Goal: Task Accomplishment & Management: Manage account settings

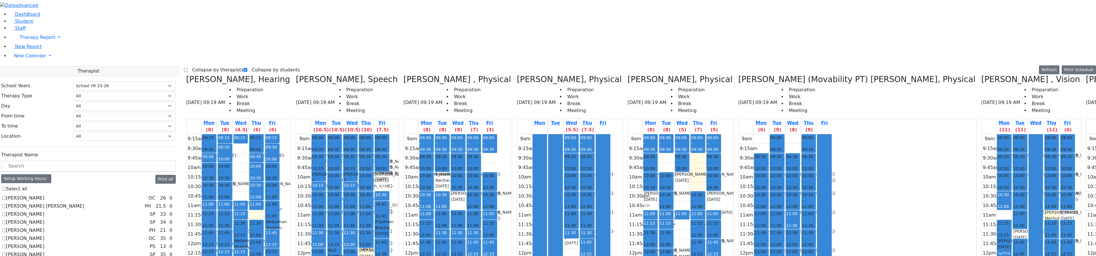
select select "212"
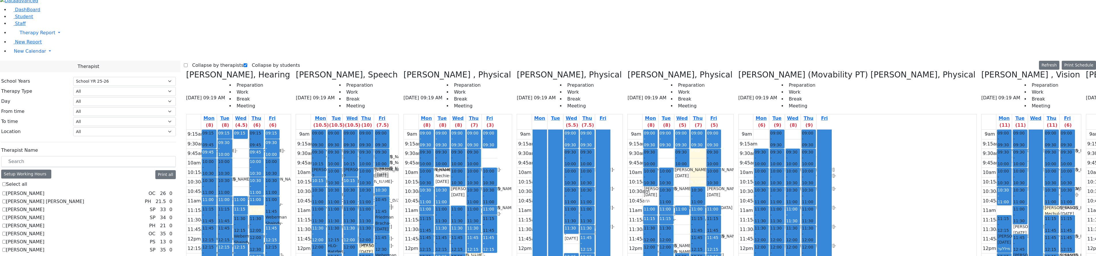
scroll to position [346, 0]
checkbox input "true"
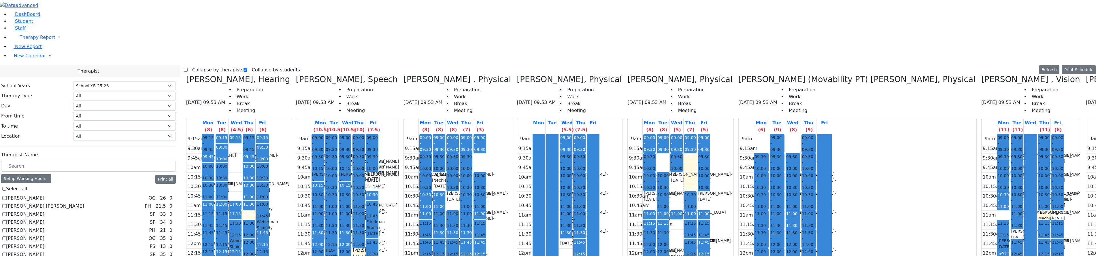
scroll to position [476, 0]
checkbox input "true"
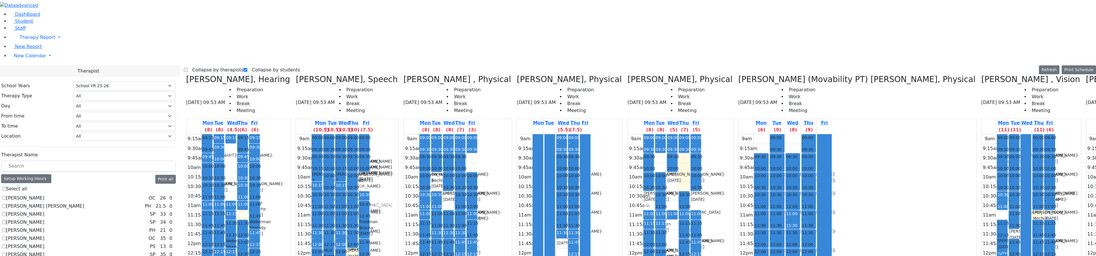
scroll to position [0, 0]
click at [213, 65] on label "Collapse by therapists" at bounding box center [216, 69] width 56 height 9
click at [188, 68] on input "Collapse by therapists" at bounding box center [186, 70] width 4 height 4
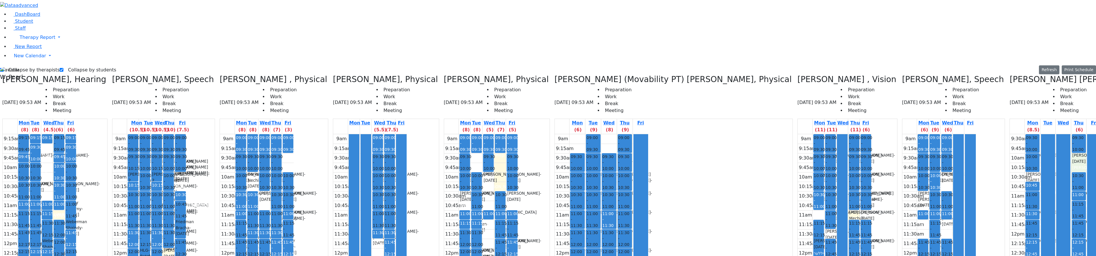
drag, startPoint x: 872, startPoint y: 57, endPoint x: 869, endPoint y: 61, distance: 4.6
click at [1010, 134] on div "9:30am 9:45am 10am 10:15am 10:30am 10:45am 11am 11:15am 11:30am 11:45am 12pm 12…" at bounding box center [1056, 238] width 92 height 209
click at [1041, 134] on div at bounding box center [1048, 238] width 14 height 209
click at [1010, 134] on div "9:30am 9:45am 10am 10:15am 10:30am 10:45am 11am 11:15am 11:30am 11:45am 12pm 12…" at bounding box center [1056, 238] width 92 height 209
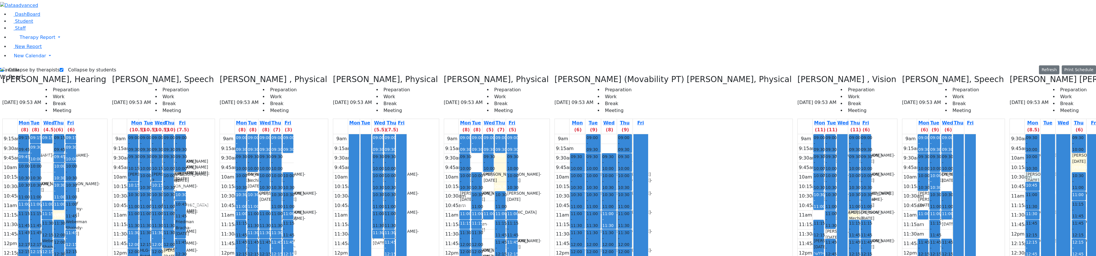
click at [1010, 134] on div "9:30am 9:45am 10am 10:15am 10:30am 10:45am 11am 11:15am 11:30am 11:45am 12pm 12…" at bounding box center [1056, 238] width 92 height 209
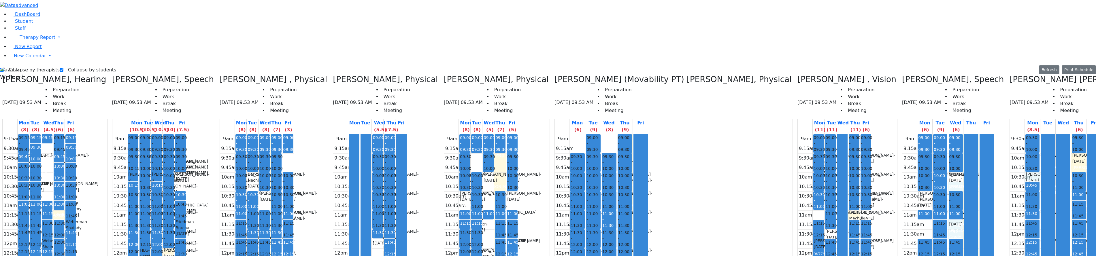
drag, startPoint x: 763, startPoint y: 79, endPoint x: 762, endPoint y: 84, distance: 5.0
click at [902, 134] on div "9am 9:15am 9:30am 9:45am 10am 10:15am 10:30am 10:45am 11am 11:15am 11:30am 11:4…" at bounding box center [948, 248] width 92 height 228
drag, startPoint x: 757, startPoint y: 76, endPoint x: 757, endPoint y: 80, distance: 4.3
click at [902, 134] on div "9am 9:15am 9:30am 9:45am 10am 10:15am 10:30am 10:45am 11am 11:15am 11:30am 11:4…" at bounding box center [948, 248] width 92 height 228
drag, startPoint x: 759, startPoint y: 123, endPoint x: 760, endPoint y: 127, distance: 4.8
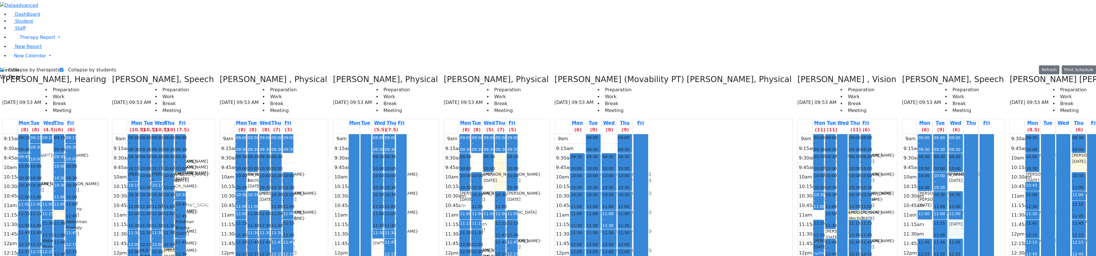
click at [902, 134] on div "9am 9:15am 9:30am 9:45am 10am 10:15am 10:30am 10:45am 11am 11:15am 11:30am 11:4…" at bounding box center [948, 248] width 92 height 228
drag, startPoint x: 723, startPoint y: 99, endPoint x: 725, endPoint y: 106, distance: 7.1
click at [902, 134] on div "9am 9:15am 9:30am 9:45am 10am 10:15am 10:30am 10:45am 11am 11:15am 11:30am 11:4…" at bounding box center [948, 248] width 92 height 228
drag, startPoint x: 724, startPoint y: 123, endPoint x: 726, endPoint y: 131, distance: 7.9
click at [902, 134] on div "9am 9:15am 9:30am 9:45am 10am 10:15am 10:30am 10:45am 11am 11:15am 11:30am 11:4…" at bounding box center [948, 248] width 92 height 228
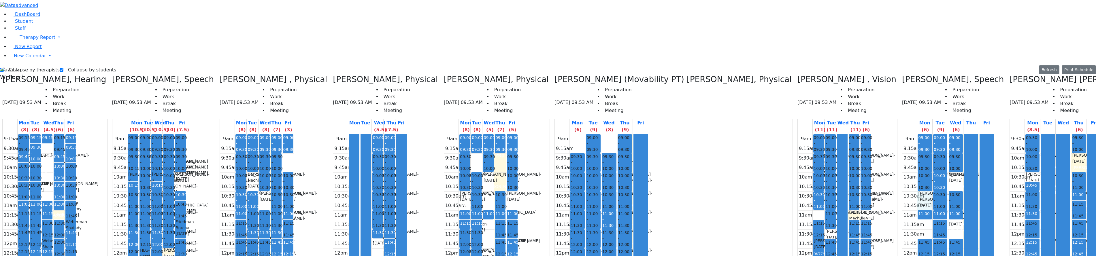
drag, startPoint x: 722, startPoint y: 102, endPoint x: 724, endPoint y: 99, distance: 4.3
click at [902, 134] on div "9am 9:15am 9:30am 9:45am 10am 10:15am 10:30am 10:45am 11am 11:15am 11:30am 11:4…" at bounding box center [948, 248] width 92 height 228
drag, startPoint x: 494, startPoint y: 97, endPoint x: 495, endPoint y: 102, distance: 5.5
click at [495, 134] on tbody "9am 9:15am 9:30am 9:45am 10am 10:15am 10:30am 10:45am 11am 11:15am 11:30am 11:4…" at bounding box center [481, 248] width 74 height 228
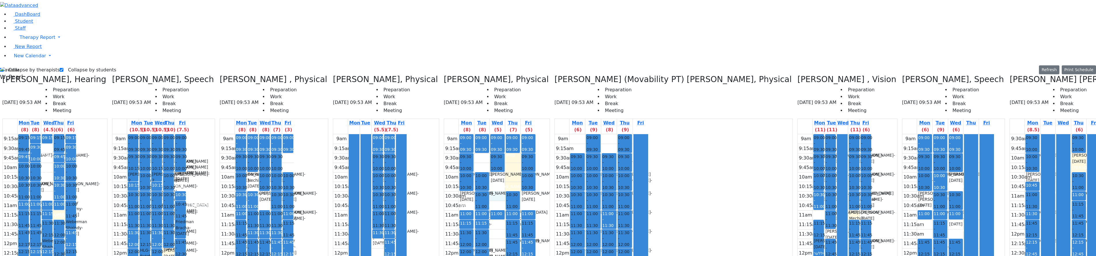
click at [461, 134] on div "9am 9:15am 9:30am 9:45am 10am 10:15am 10:30am 10:45am 11am 11:15am 11:30am 11:4…" at bounding box center [490, 248] width 92 height 228
drag, startPoint x: 461, startPoint y: 133, endPoint x: 463, endPoint y: 144, distance: 10.9
click at [464, 146] on div "9am 9:15am 9:30am 9:45am 10am 10:15am 10:30am 10:45am 11am 11:15am 11:30am 11:4…" at bounding box center [490, 248] width 92 height 228
drag, startPoint x: 461, startPoint y: 101, endPoint x: 461, endPoint y: 97, distance: 4.0
click at [461, 134] on div "9am 9:15am 9:30am 9:45am 10am 10:15am 10:30am 10:45am 11am 11:15am 11:30am 11:4…" at bounding box center [490, 248] width 92 height 228
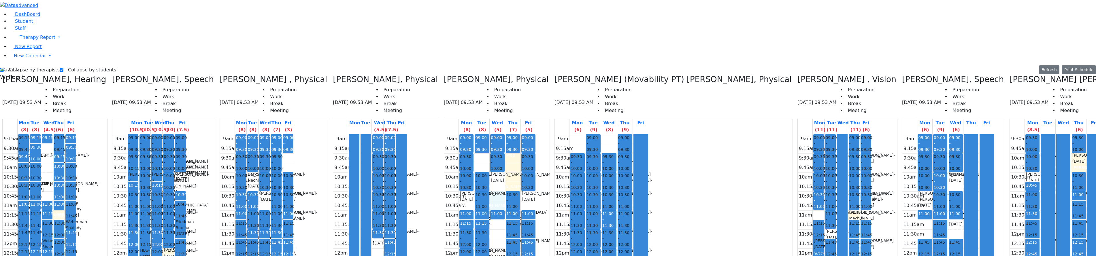
click at [474, 134] on div "9am 9:15am 9:30am 9:45am 10am 10:15am 10:30am 10:45am 11am 11:15am 11:30am 11:4…" at bounding box center [490, 248] width 92 height 228
click at [467, 134] on div "9am 9:15am 9:30am 9:45am 10am 10:15am 10:30am 10:45am 11am 11:15am 11:30am 11:4…" at bounding box center [490, 248] width 92 height 228
click at [480, 134] on div "9am 9:15am 9:30am 9:45am 10am 10:15am 10:30am 10:45am 11am 11:15am 11:30am 11:4…" at bounding box center [490, 248] width 92 height 228
click at [464, 134] on div "9am 9:15am 9:30am 9:45am 10am 10:15am 10:30am 10:45am 11am 11:15am 11:30am 11:4…" at bounding box center [490, 248] width 92 height 228
click at [451, 134] on div "9am 9:15am 9:30am 9:45am 10am 10:15am 10:30am 10:45am 11am 11:15am 11:30am 11:4…" at bounding box center [490, 248] width 92 height 228
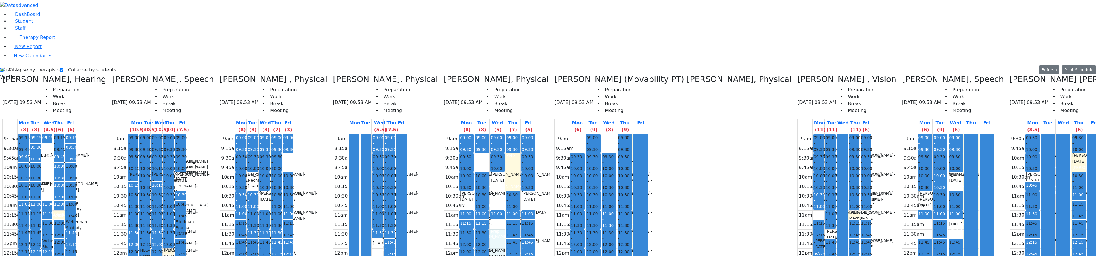
drag, startPoint x: 468, startPoint y: 148, endPoint x: 464, endPoint y: 130, distance: 18.9
click at [464, 134] on div "9am 9:15am 9:30am 9:45am 10am 10:15am 10:30am 10:45am 11am 11:15am 11:30am 11:4…" at bounding box center [490, 248] width 92 height 228
click at [461, 134] on div "9am 9:15am 9:30am 9:45am 10am 10:15am 10:30am 10:45am 11am 11:15am 11:30am 11:4…" at bounding box center [490, 248] width 92 height 228
drag, startPoint x: 461, startPoint y: 131, endPoint x: 461, endPoint y: 141, distance: 10.4
click at [461, 134] on div "9am 9:15am 9:30am 9:45am 10am 10:15am 10:30am 10:45am 11am 11:15am 11:30am 11:4…" at bounding box center [490, 248] width 92 height 228
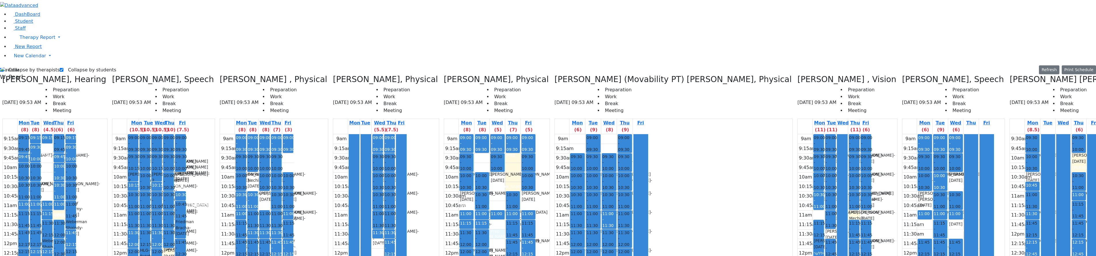
click at [461, 141] on div "9am 9:15am 9:30am 9:45am 10am 10:15am 10:30am 10:45am 11am 11:15am 11:30am 11:4…" at bounding box center [490, 248] width 92 height 228
click at [462, 151] on div "9am 9:15am 9:30am 9:45am 10am 10:15am 10:30am 10:45am 11am 11:15am 11:30am 11:4…" at bounding box center [490, 248] width 92 height 228
click at [464, 137] on div "9am 9:15am 9:30am 9:45am 10am 10:15am 10:30am 10:45am 11am 11:15am 11:30am 11:4…" at bounding box center [490, 248] width 92 height 228
click at [463, 134] on div "9am 9:15am 9:30am 9:45am 10am 10:15am 10:30am 10:45am 11am 11:15am 11:30am 11:4…" at bounding box center [490, 248] width 92 height 228
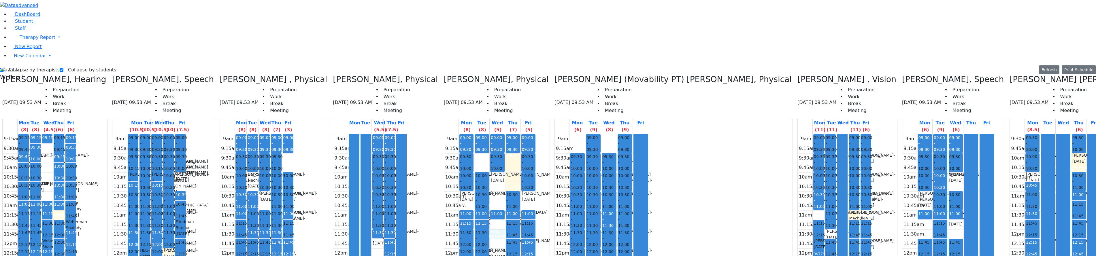
click at [464, 136] on div "9am 9:15am 9:30am 9:45am 10am 10:15am 10:30am 10:45am 11am 11:15am 11:30am 11:4…" at bounding box center [490, 248] width 92 height 228
click at [464, 139] on div "9am 9:15am 9:30am 9:45am 10am 10:15am 10:30am 10:45am 11am 11:15am 11:30am 11:4…" at bounding box center [490, 248] width 92 height 228
click at [466, 147] on div "9am 9:15am 9:30am 9:45am 10am 10:15am 10:30am 10:45am 11am 11:15am 11:30am 11:4…" at bounding box center [490, 248] width 92 height 228
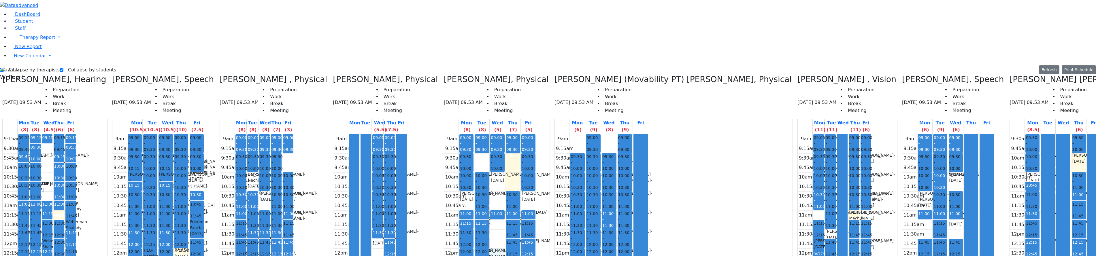
click at [191, 153] on div "9am 9:15am 9:30am 9:45am 10am 10:15am 10:30am 10:45am 11am 11:15am 11:30am 11:4…" at bounding box center [158, 248] width 92 height 228
click at [27, 65] on label "Collapse by therapists" at bounding box center [32, 69] width 56 height 9
click at [4, 68] on input "Collapse by therapists" at bounding box center [2, 70] width 4 height 4
checkbox input "false"
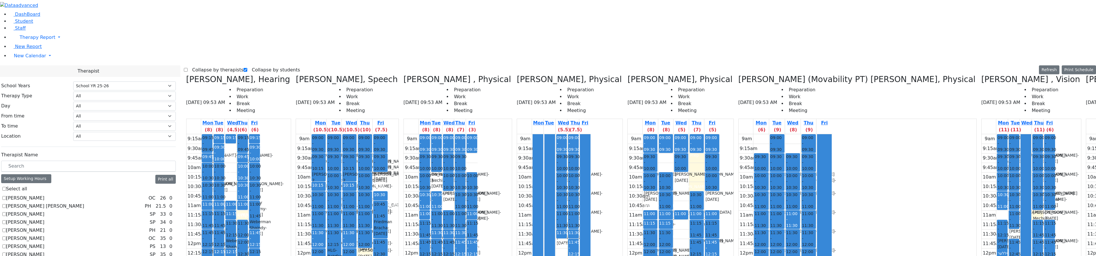
scroll to position [288, 0]
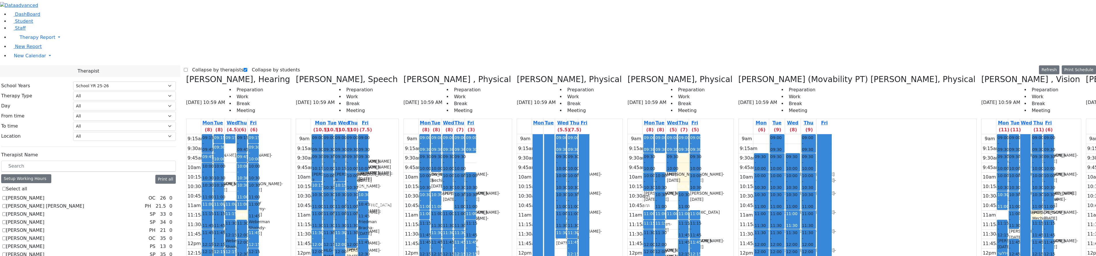
drag, startPoint x: 533, startPoint y: 253, endPoint x: 644, endPoint y: 238, distance: 112.5
click at [647, 240] on div "Renzoni Rebecca, Hearing 09/25/2025 10:59 AM Preparation Work Break Meeting Mon…" at bounding box center [640, 219] width 912 height 288
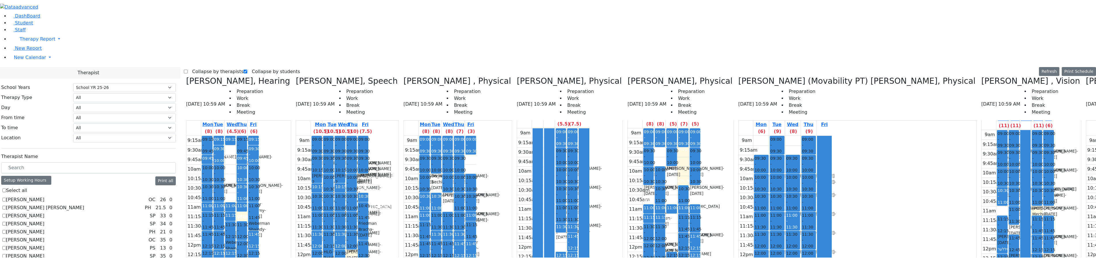
scroll to position [7, 0]
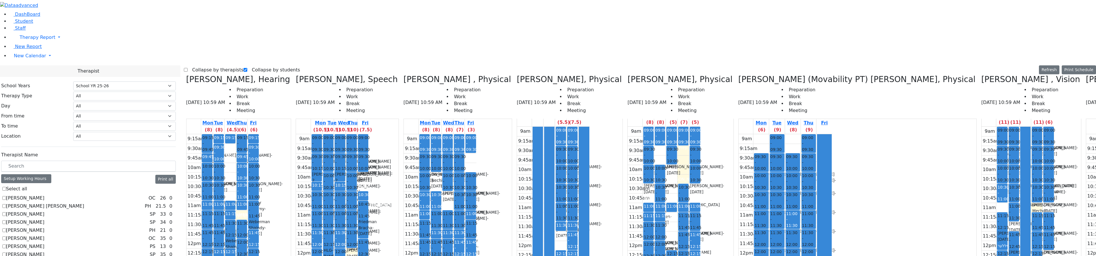
click at [517, 253] on td "9am 9:15am 9:30am 9:45am 10am 10:15am 10:30am 10:45am 11am 11:15am 11:30am 11:4…" at bounding box center [570, 241] width 106 height 229
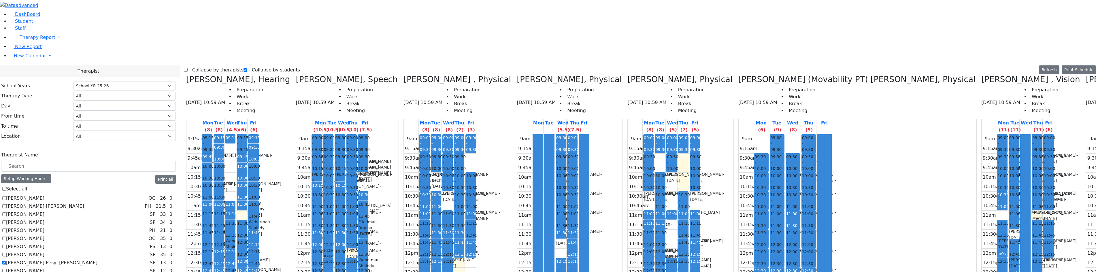
scroll to position [0, 70]
checkbox input "false"
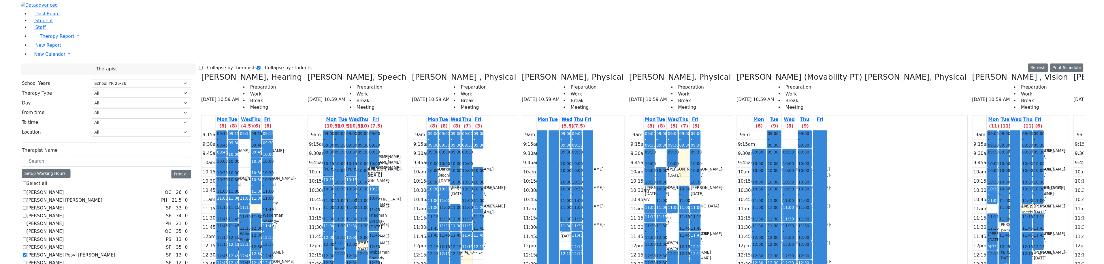
scroll to position [259, 0]
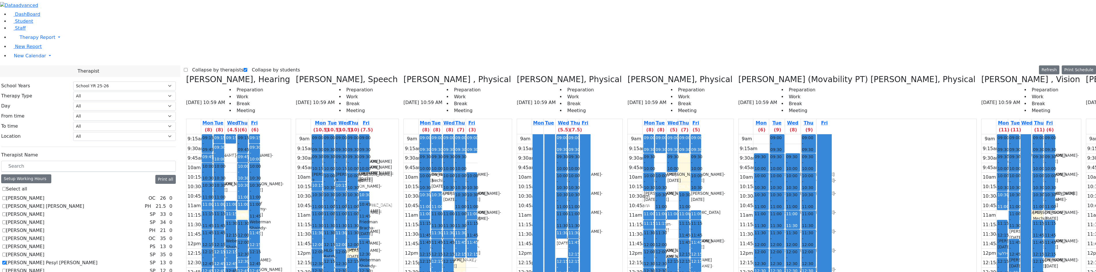
checkbox input "true"
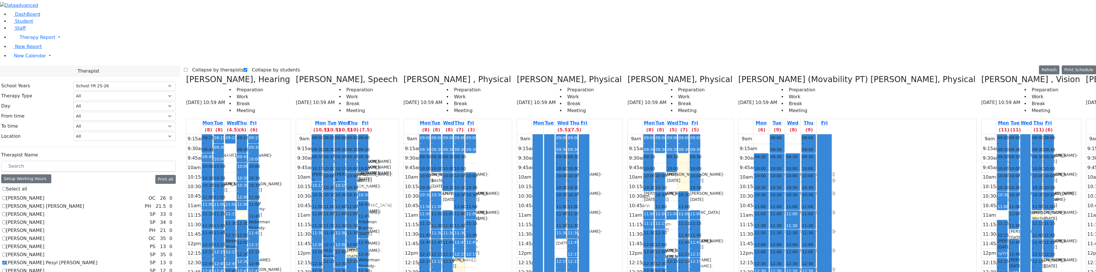
click at [203, 65] on label "Collapse by therapists" at bounding box center [216, 69] width 56 height 9
click at [188, 68] on input "Collapse by therapists" at bounding box center [186, 70] width 4 height 4
checkbox input "true"
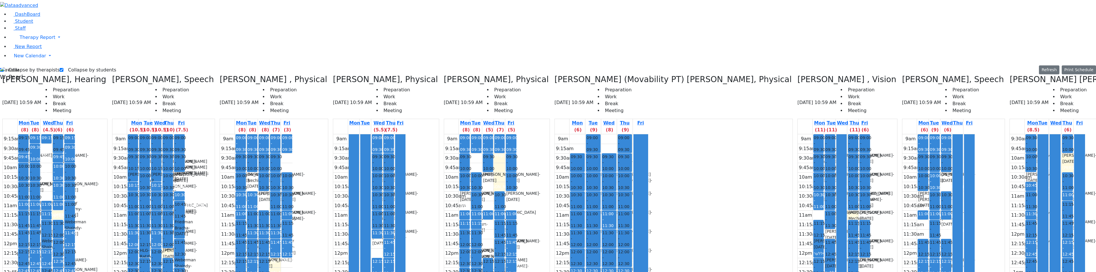
drag, startPoint x: 1084, startPoint y: 98, endPoint x: 1084, endPoint y: 103, distance: 4.6
drag, startPoint x: 1051, startPoint y: 57, endPoint x: 1052, endPoint y: 64, distance: 7.0
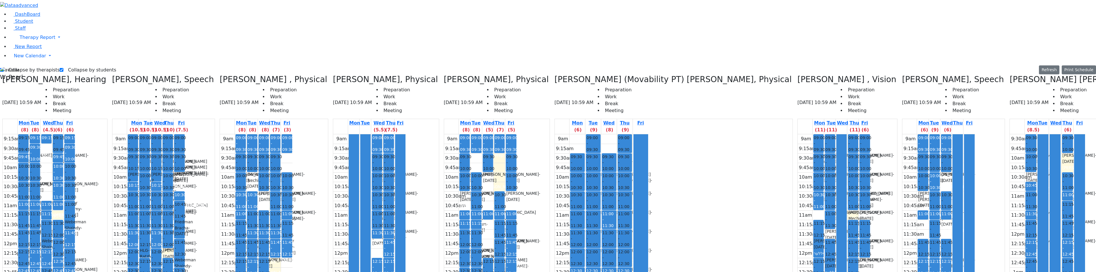
drag, startPoint x: 1055, startPoint y: 94, endPoint x: 1055, endPoint y: 101, distance: 7.8
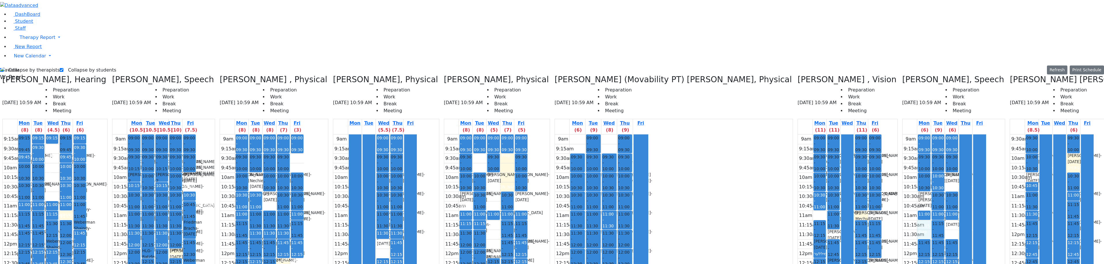
drag, startPoint x: 675, startPoint y: 127, endPoint x: 676, endPoint y: 131, distance: 3.6
click at [902, 134] on div "9am 9:15am 9:30am 9:45am 10am 10:15am 10:30am 10:45am 11am 11:15am 11:30am 11:4…" at bounding box center [944, 248] width 84 height 228
drag, startPoint x: 73, startPoint y: 48, endPoint x: 71, endPoint y: 56, distance: 7.8
click at [71, 134] on div "9:15am 9:30am 9:45am 10am 10:15am 10:30am 10:45am 11am 11:15am 11:30am 11:45am …" at bounding box center [45, 248] width 84 height 228
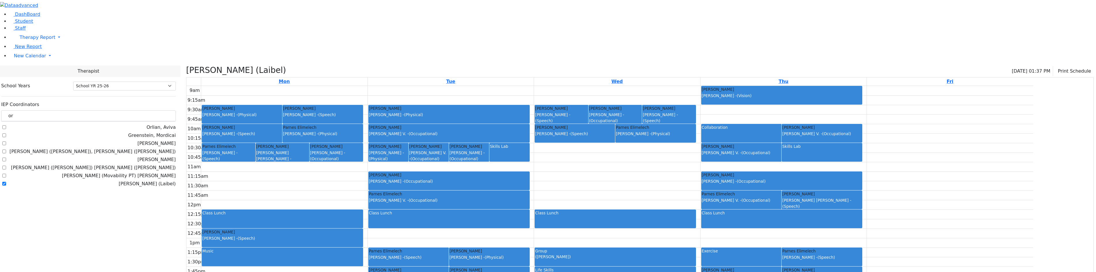
select select "212"
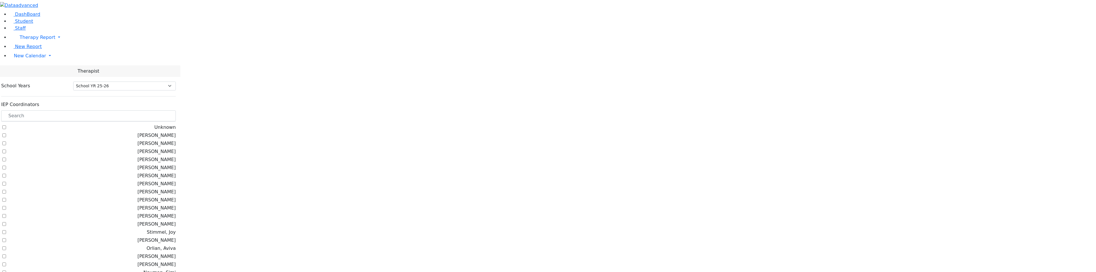
select select "212"
click at [25, 24] on span "Student" at bounding box center [24, 20] width 18 height 5
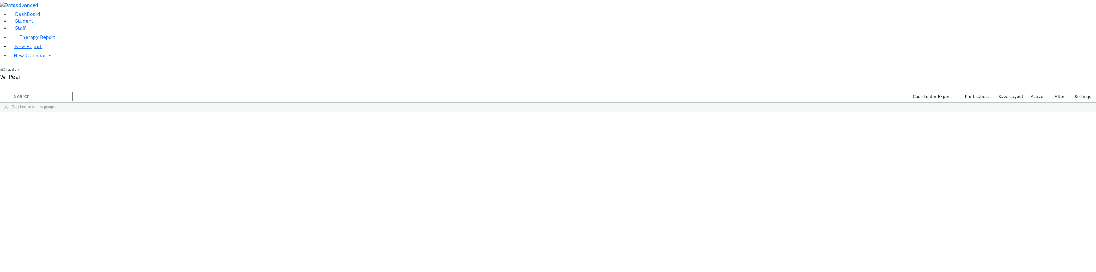
click at [73, 92] on input "text" at bounding box center [43, 96] width 60 height 9
type input "ni stein"
click at [156, 186] on div "Stein" at bounding box center [117, 190] width 78 height 8
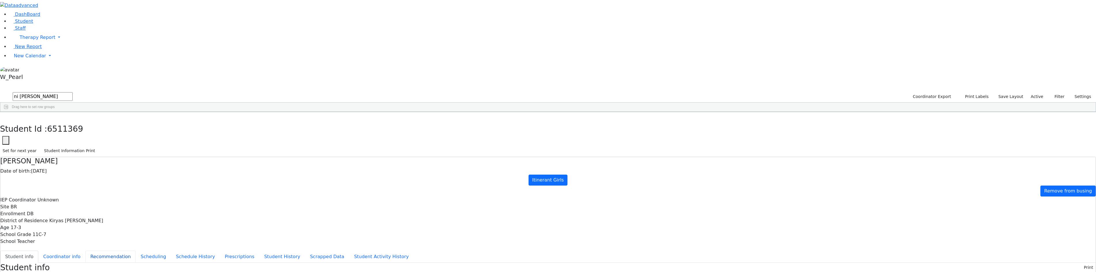
click at [136, 251] on button "Recommendation" at bounding box center [110, 257] width 50 height 12
checkbox input "true"
click at [6, 116] on icon "button" at bounding box center [4, 117] width 3 height 3
drag, startPoint x: 99, startPoint y: 24, endPoint x: 75, endPoint y: 22, distance: 24.1
click at [73, 91] on form "ni stein" at bounding box center [36, 96] width 73 height 11
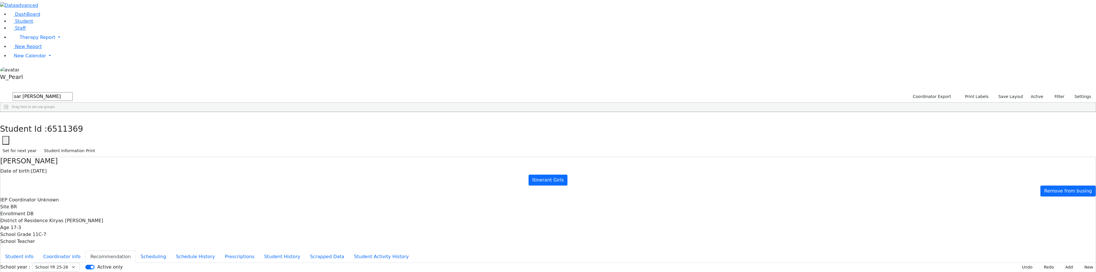
type input "sar mull"
click at [158, 121] on div "Muller" at bounding box center [119, 125] width 78 height 8
click at [171, 251] on button "Scheduling" at bounding box center [153, 257] width 35 height 12
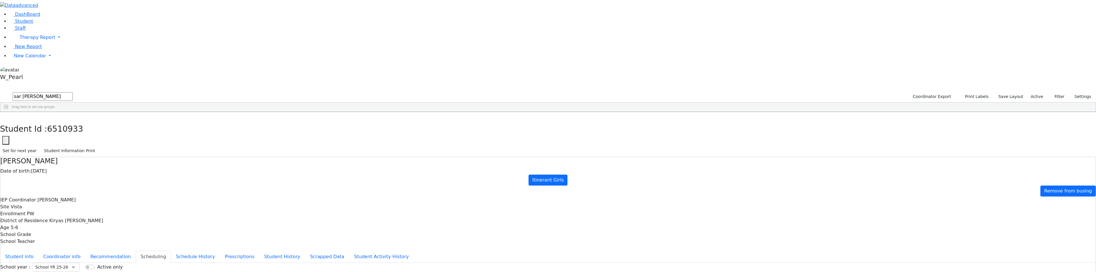
drag, startPoint x: 407, startPoint y: 197, endPoint x: 308, endPoint y: 93, distance: 143.5
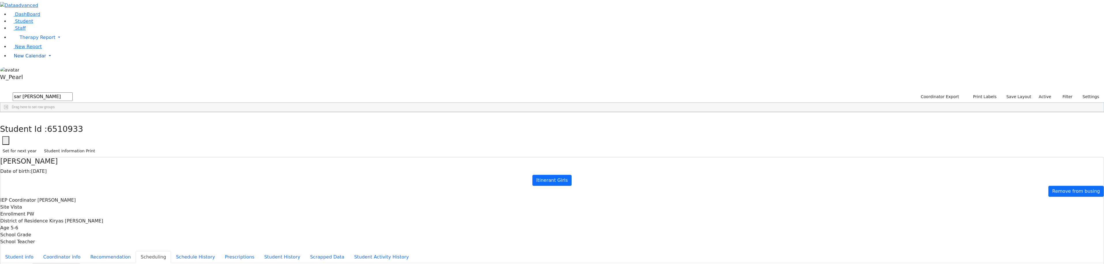
click at [13, 62] on link "New Calendar" at bounding box center [556, 56] width 1095 height 12
click at [21, 70] on span "Calendar" at bounding box center [22, 67] width 21 height 5
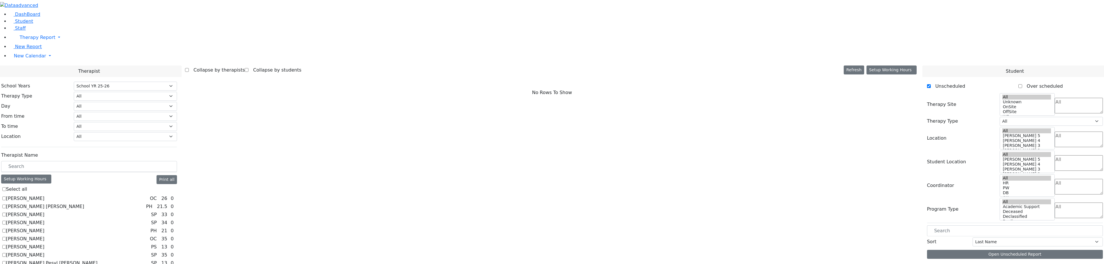
select select "212"
click at [44, 195] on label "[PERSON_NAME]" at bounding box center [25, 198] width 38 height 7
click at [6, 196] on input "[PERSON_NAME]" at bounding box center [4, 198] width 4 height 4
checkbox input "true"
select select "1"
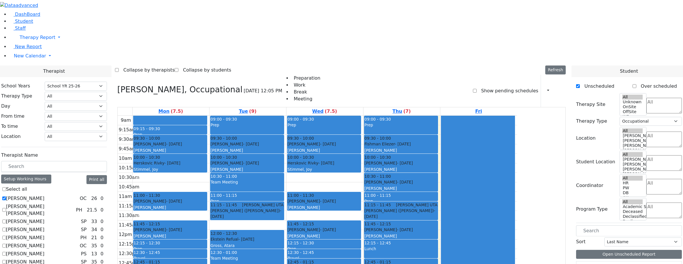
click at [44, 195] on label "[PERSON_NAME]" at bounding box center [25, 198] width 38 height 7
click at [6, 196] on input "[PERSON_NAME]" at bounding box center [4, 198] width 4 height 4
checkbox input "false"
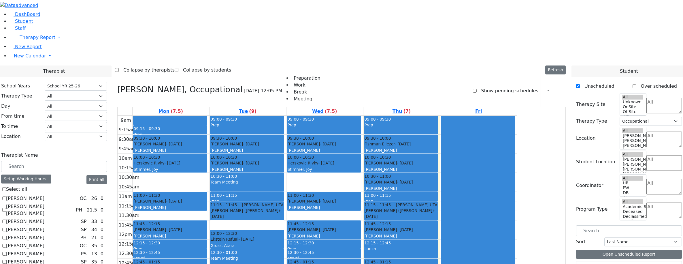
select select
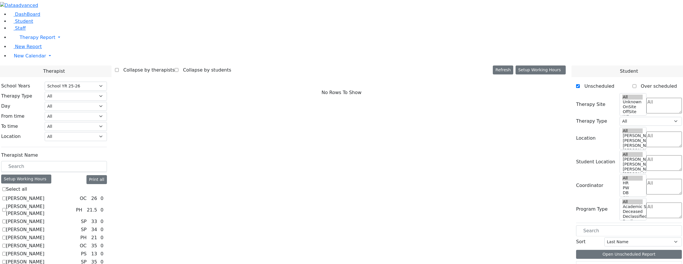
scroll to position [375, 0]
checkbox input "true"
select select "5"
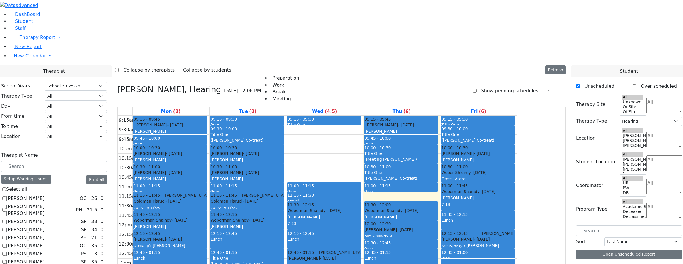
scroll to position [432, 0]
checkbox input "true"
select select
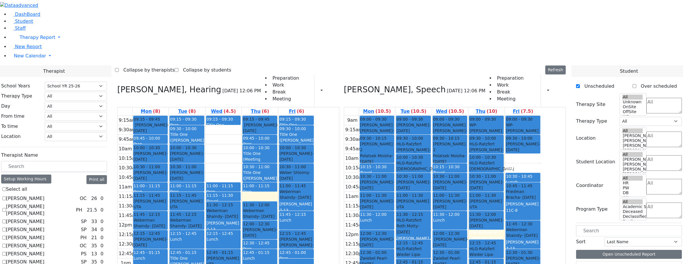
checkbox input "false"
select select "5"
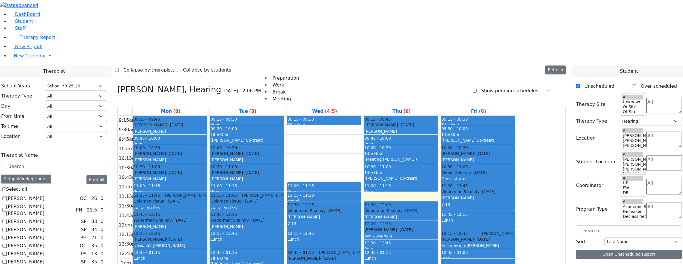
scroll to position [346, 0]
checkbox input "false"
select select
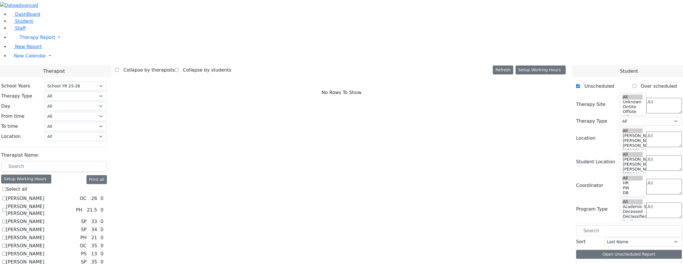
scroll to position [469, 0]
checkbox input "true"
select select "3"
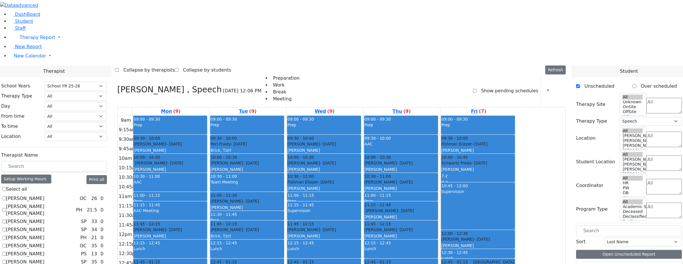
scroll to position [1, 0]
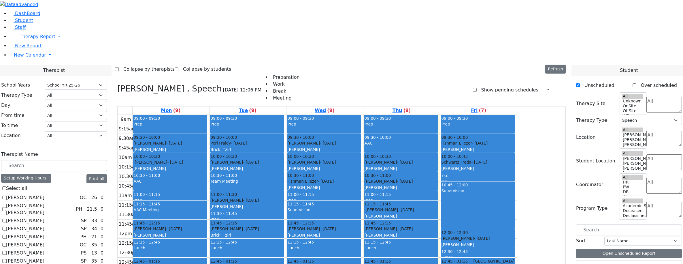
checkbox input "false"
select select
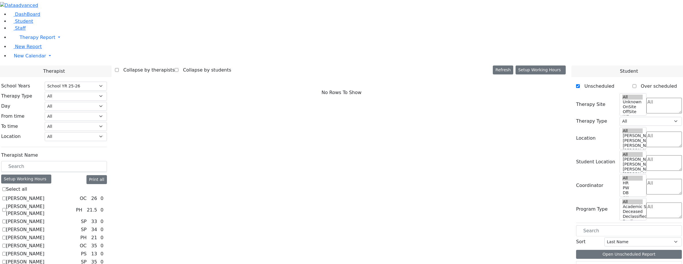
scroll to position [210, 0]
checkbox input "true"
select select "3"
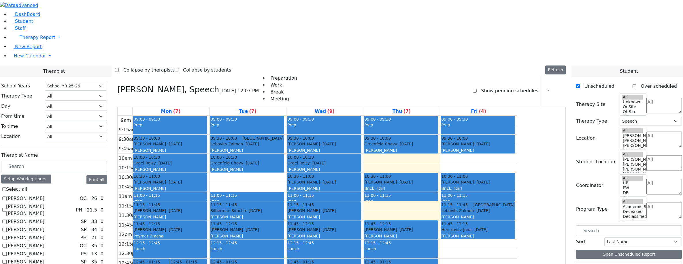
scroll to position [1, 0]
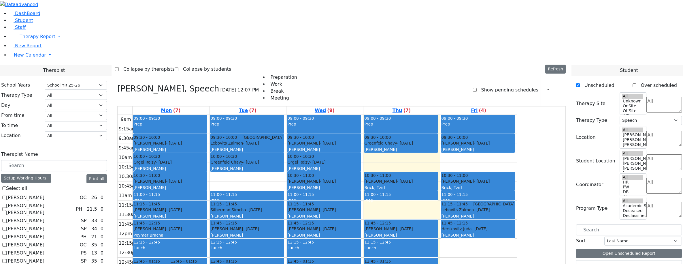
checkbox input "false"
select select
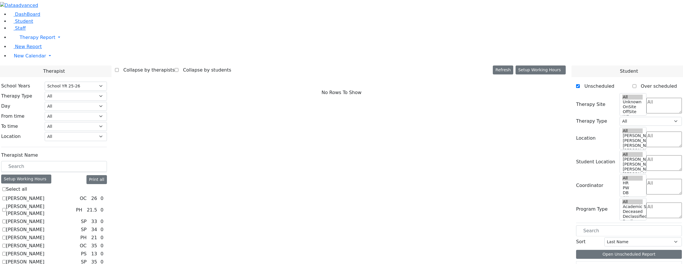
scroll to position [411, 0]
checkbox input "true"
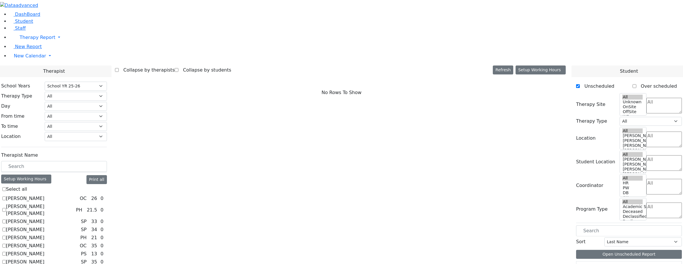
select select "1"
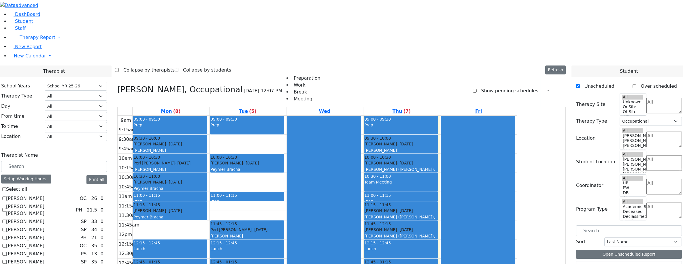
checkbox input "false"
select select
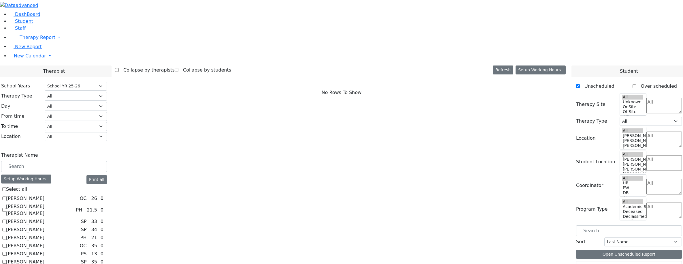
scroll to position [65, 0]
checkbox input "true"
select select "3"
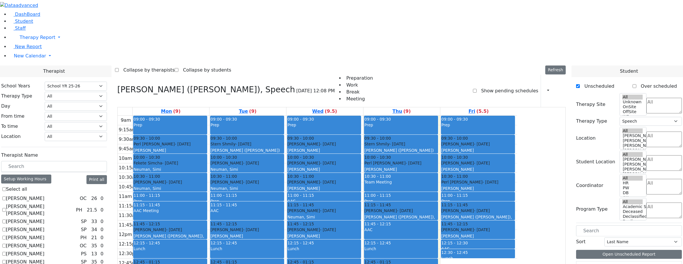
scroll to position [1, 0]
